Goal: Navigation & Orientation: Understand site structure

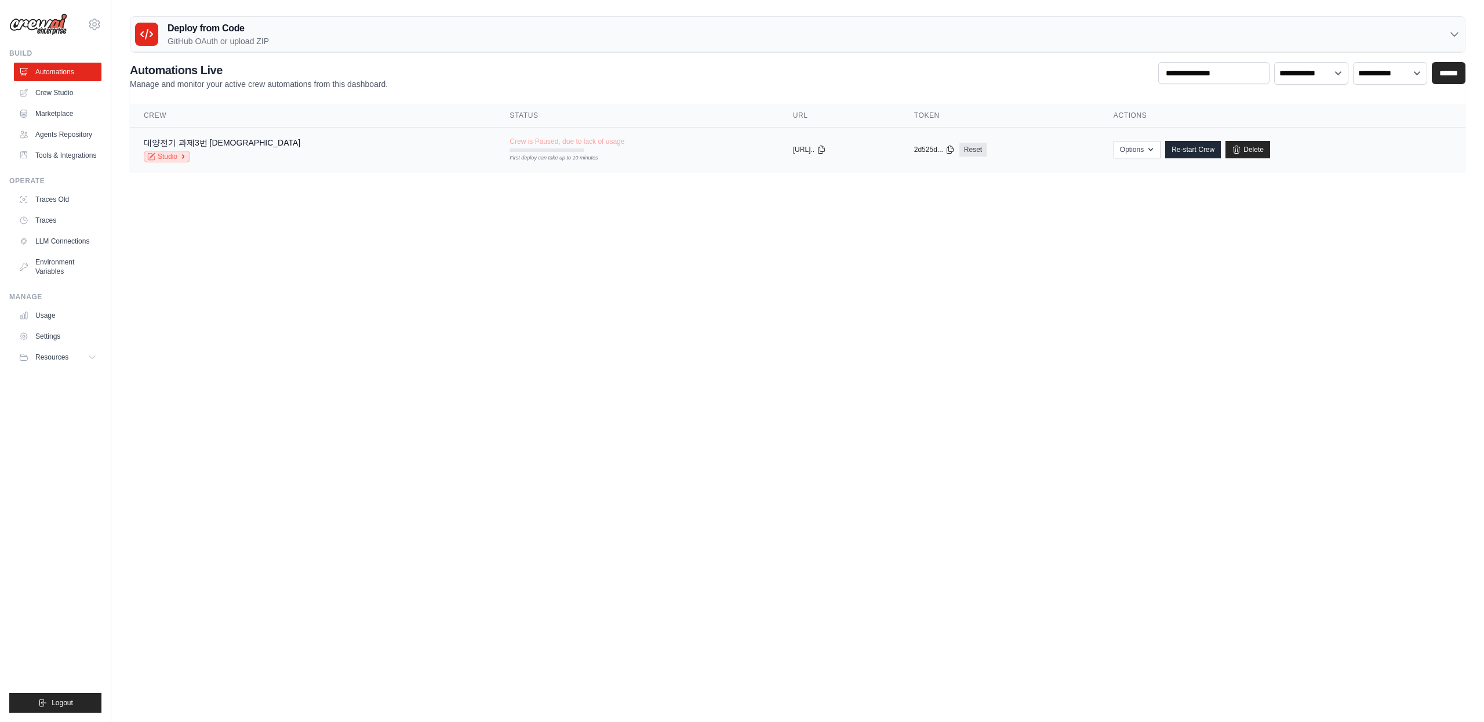
click at [173, 161] on link "Studio" at bounding box center [167, 157] width 46 height 12
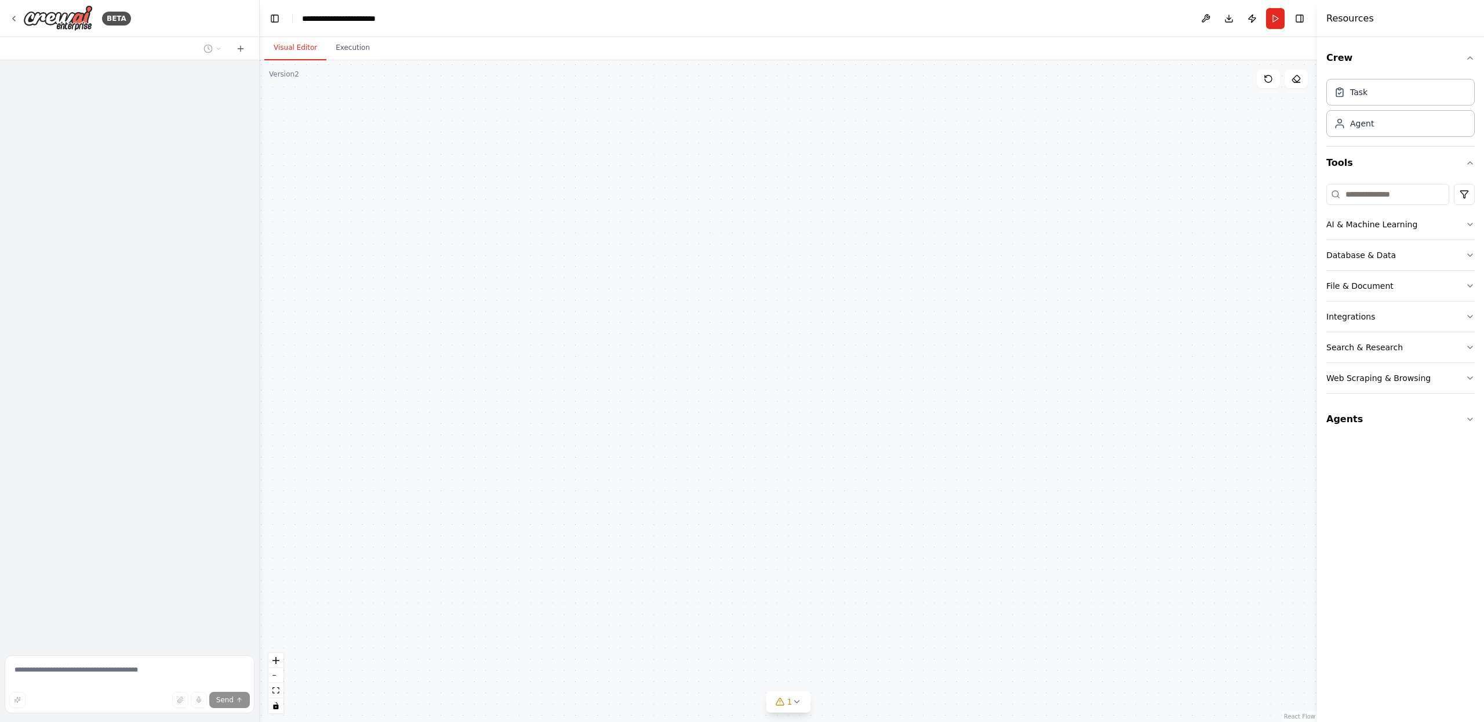
scroll to position [575, 0]
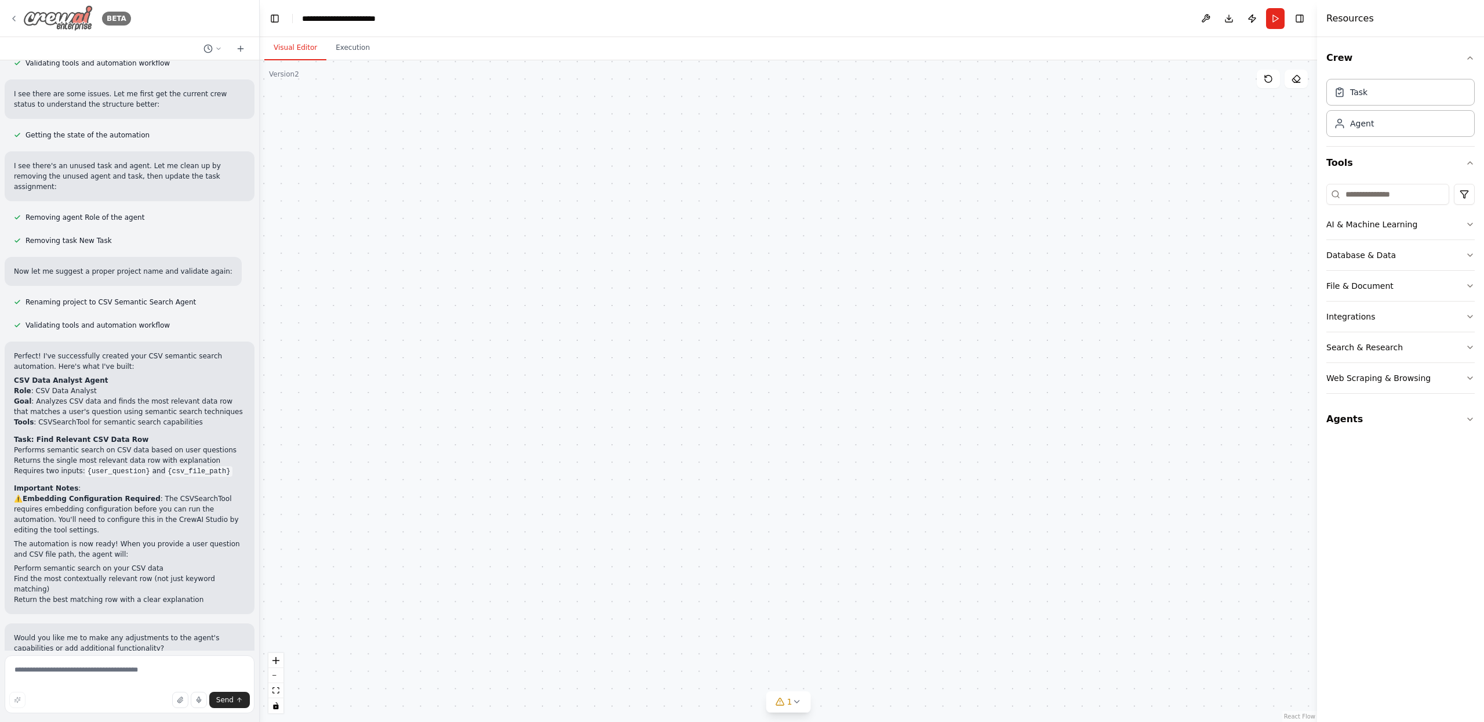
click at [72, 15] on img at bounding box center [58, 18] width 70 height 26
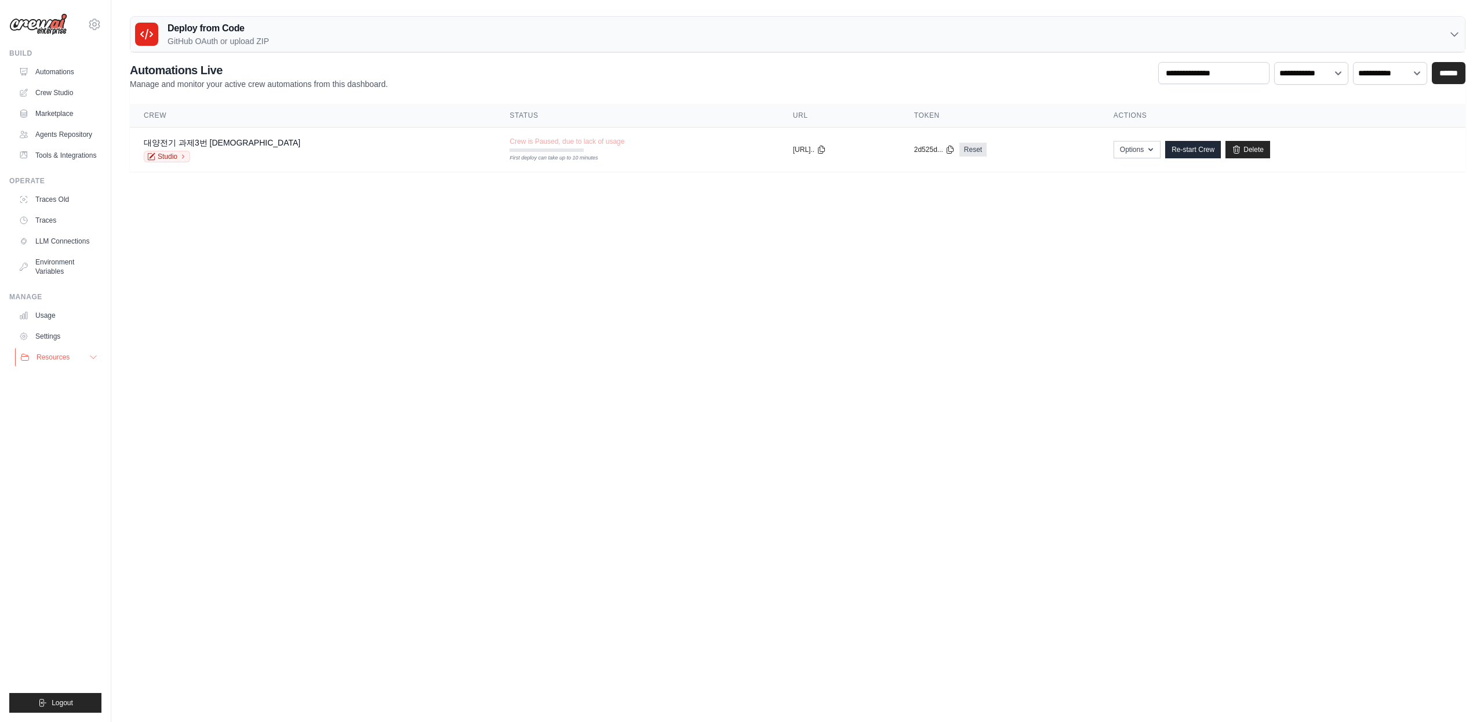
click at [49, 362] on span "Resources" at bounding box center [53, 356] width 33 height 9
click at [46, 280] on link "Environment Variables" at bounding box center [59, 267] width 88 height 28
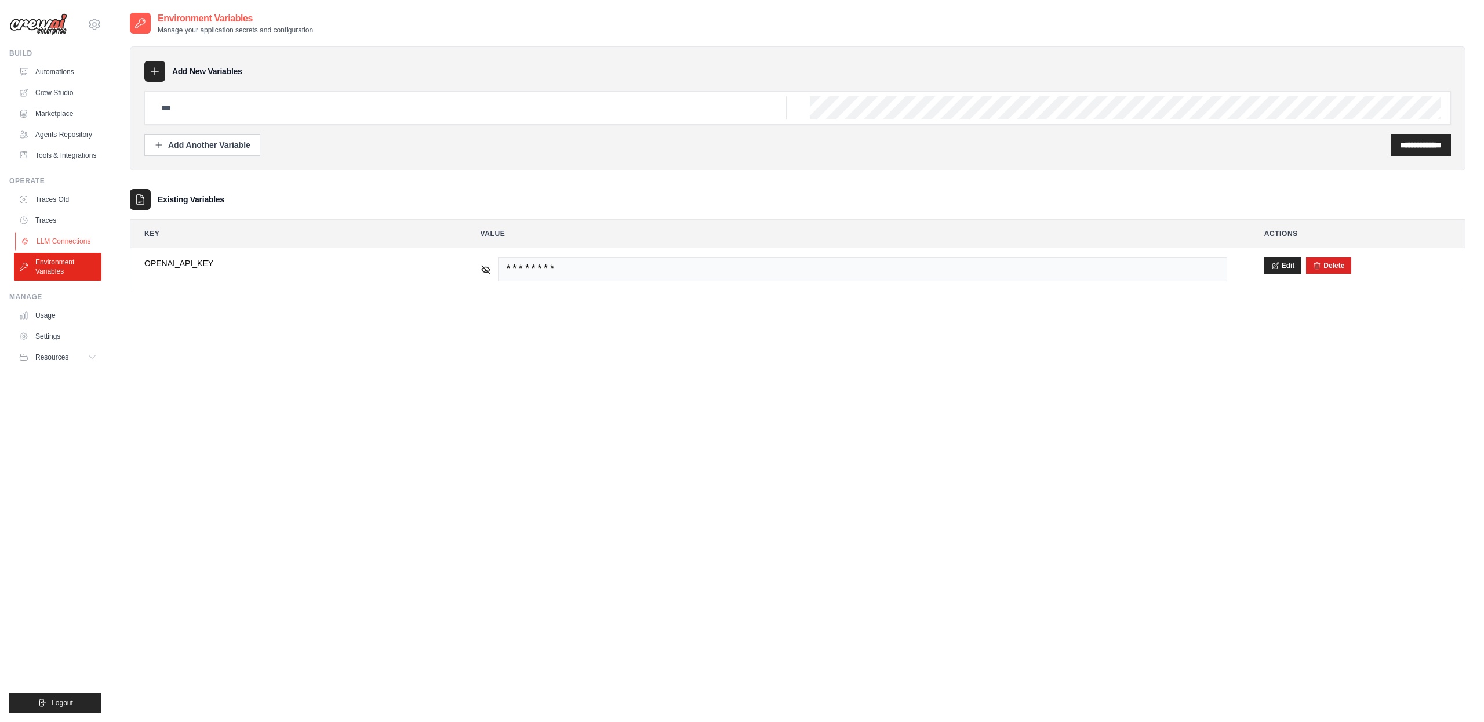
click at [53, 243] on link "LLM Connections" at bounding box center [59, 241] width 88 height 19
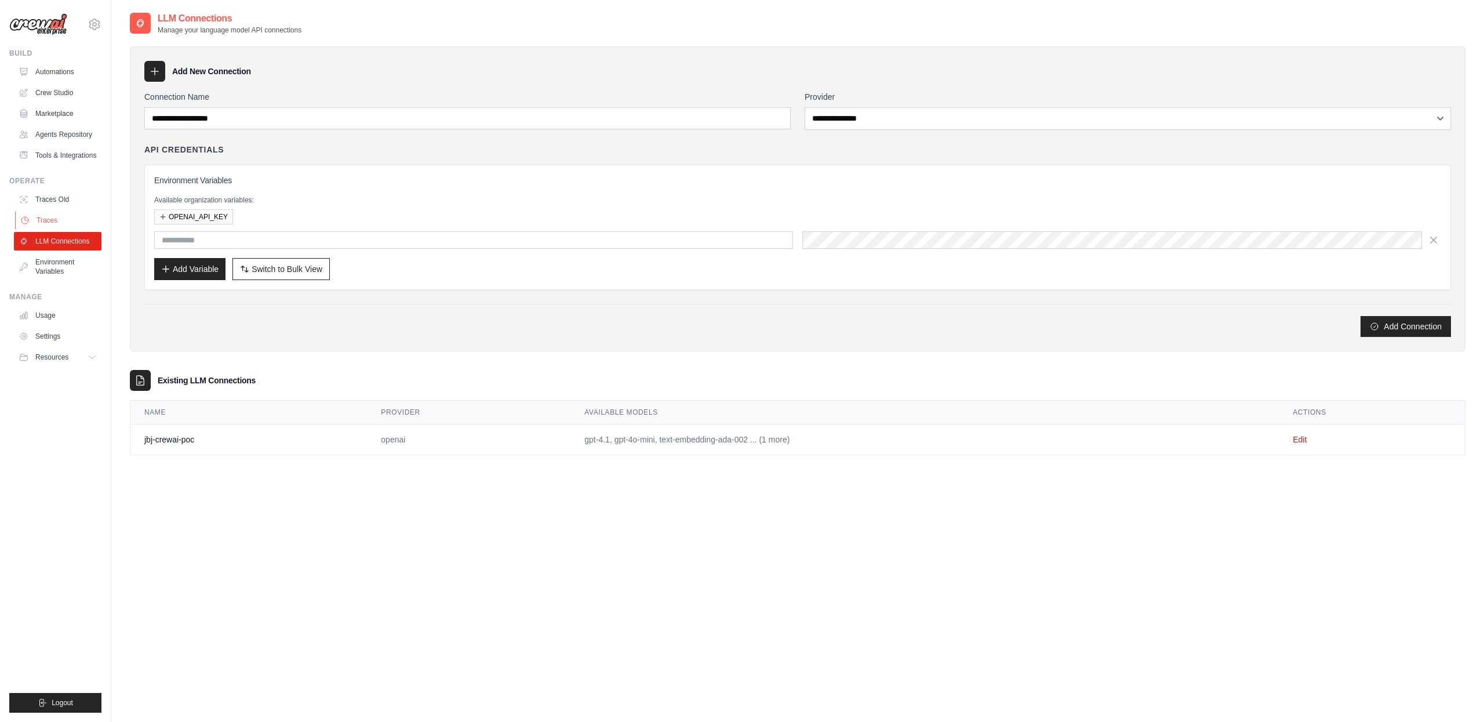
click at [49, 229] on link "Traces" at bounding box center [59, 220] width 88 height 19
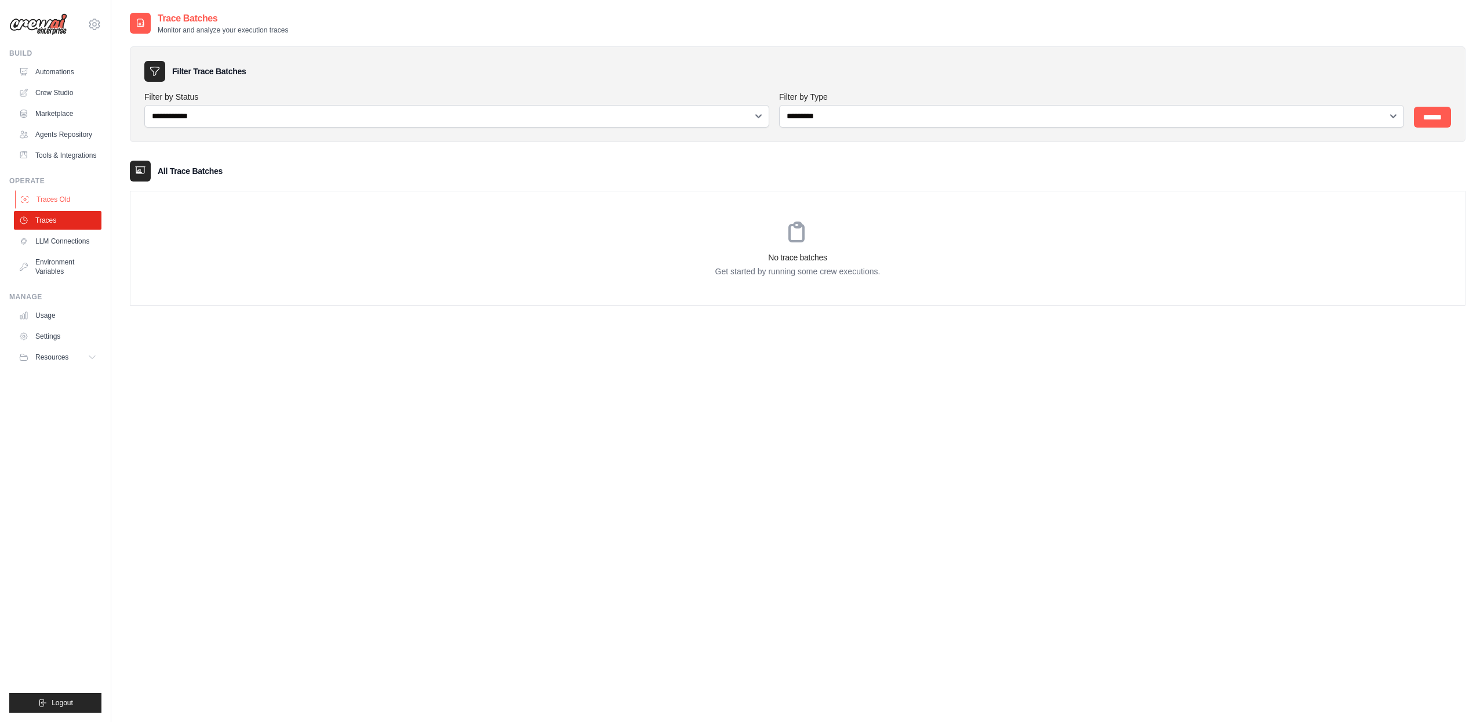
click at [55, 205] on link "Traces Old" at bounding box center [59, 199] width 88 height 19
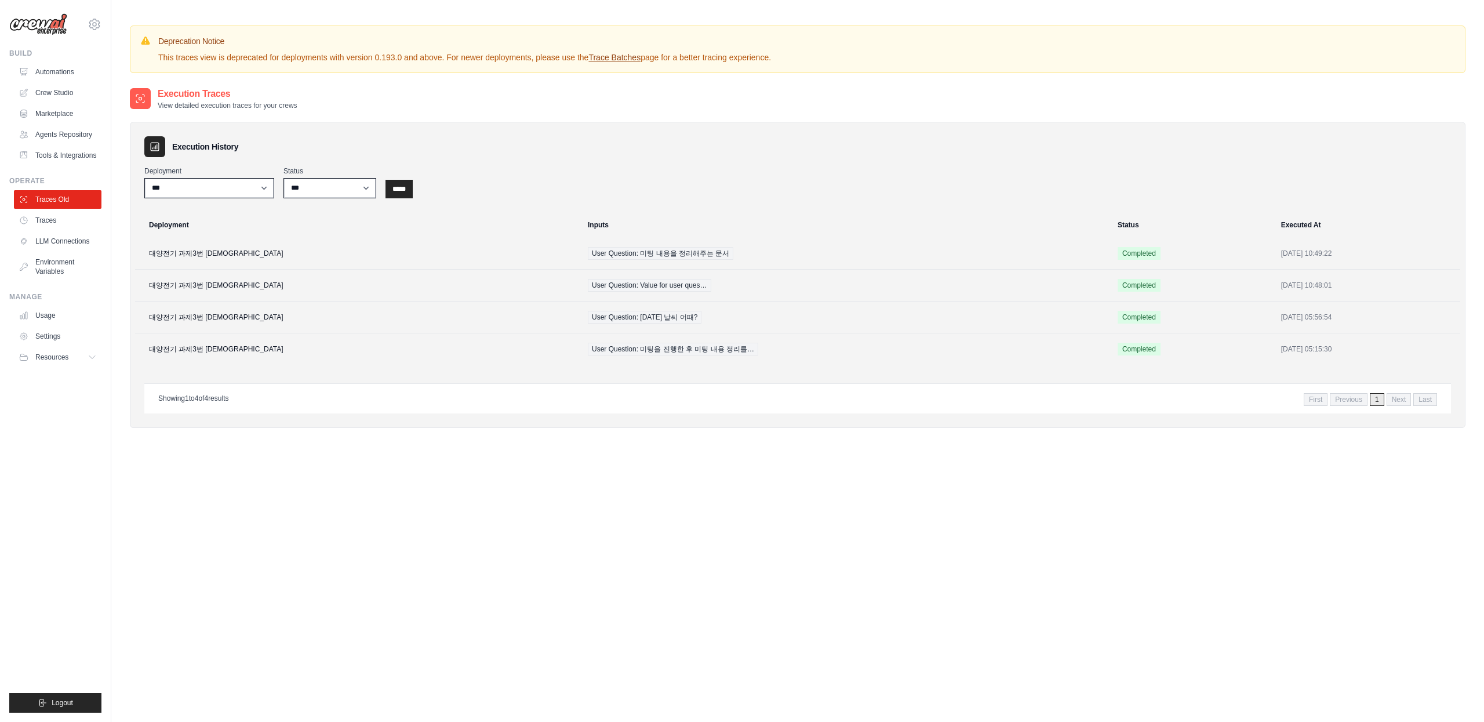
click at [53, 301] on div "Manage" at bounding box center [55, 296] width 92 height 9
click at [52, 336] on link "Settings" at bounding box center [59, 336] width 88 height 19
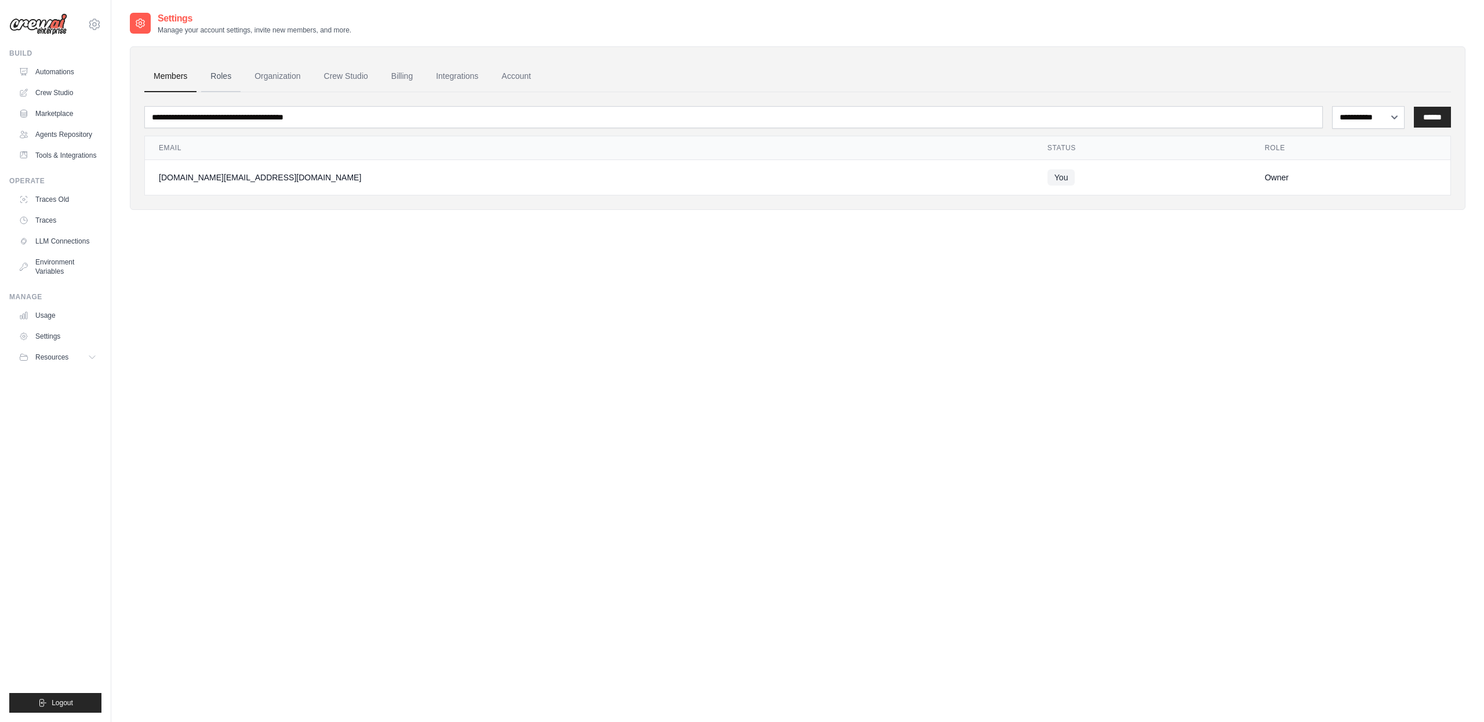
click at [224, 77] on link "Roles" at bounding box center [220, 76] width 39 height 31
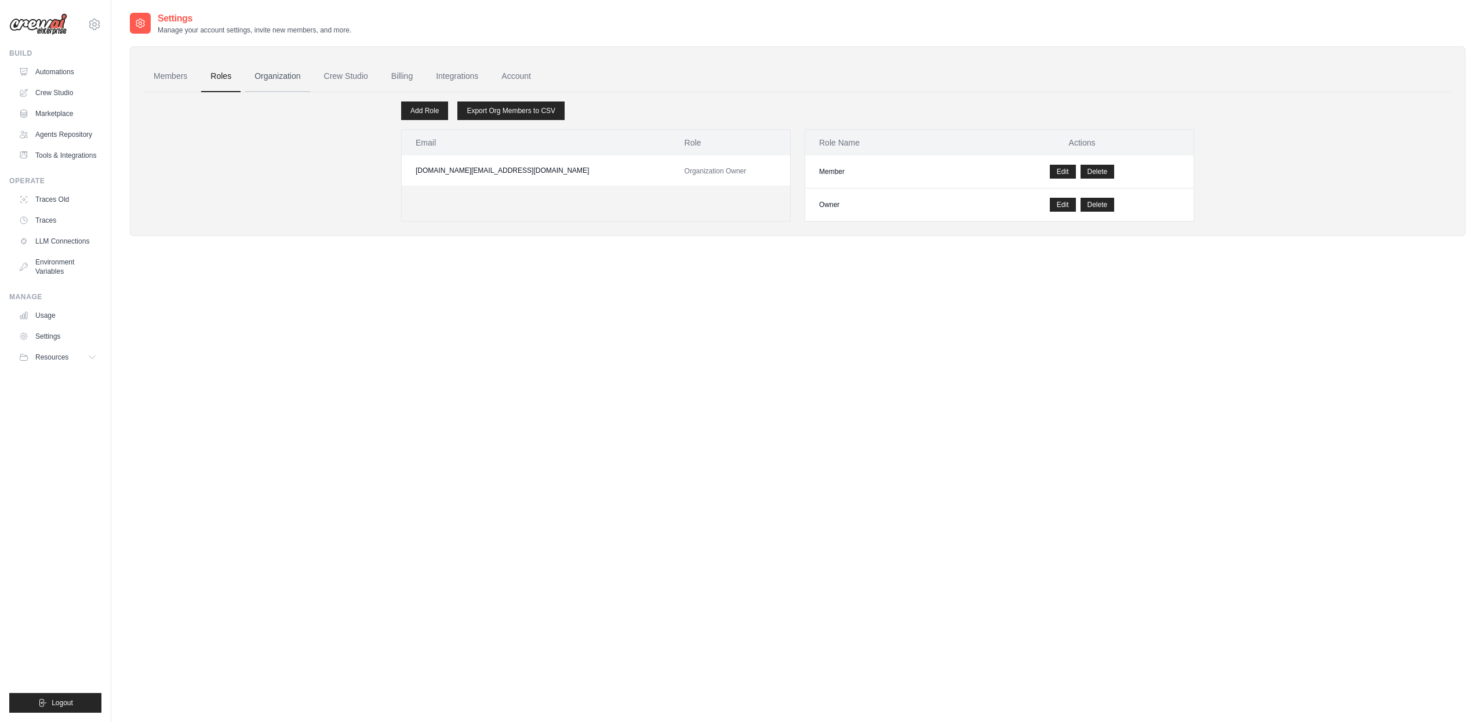
click at [271, 78] on link "Organization" at bounding box center [277, 76] width 64 height 31
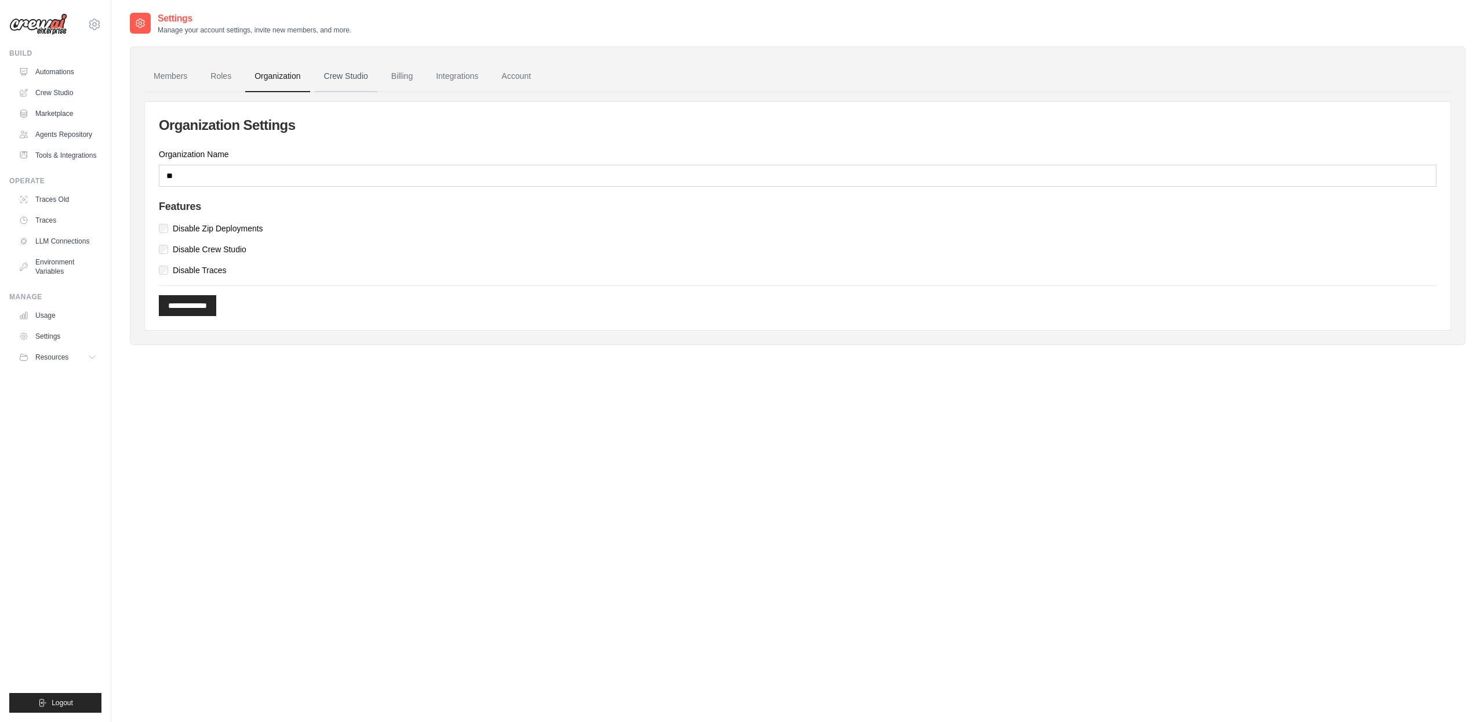
click at [351, 78] on link "Crew Studio" at bounding box center [346, 76] width 63 height 31
